Goal: Check status: Check status

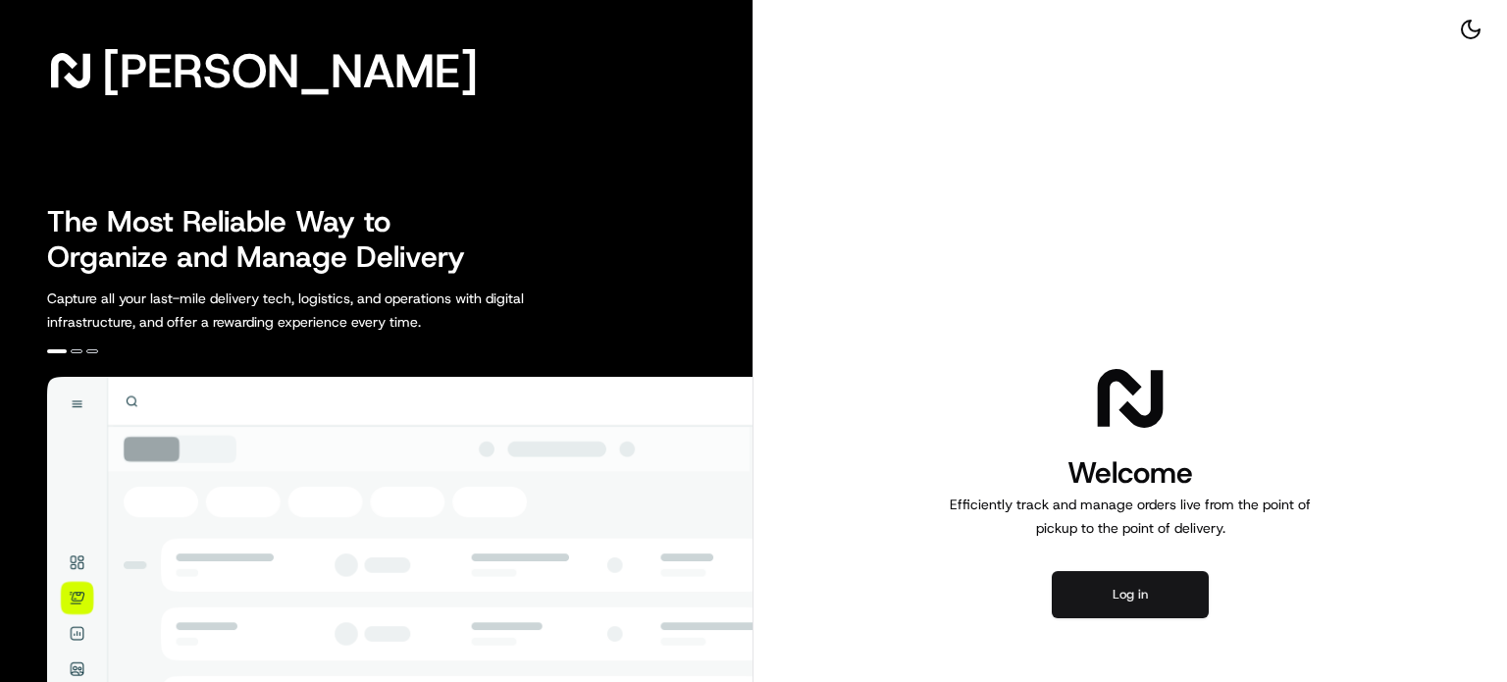
click at [1093, 584] on button "Log in" at bounding box center [1129, 594] width 157 height 47
